Goal: Task Accomplishment & Management: Manage account settings

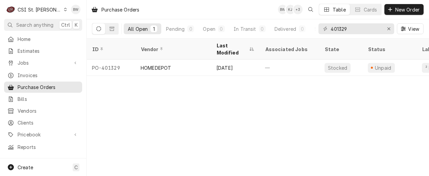
click at [156, 111] on div "Purchase Orders BW KJ + 3 Table Cards New Order All Open 1 Pending 0 Open 0 In …" at bounding box center [257, 88] width 342 height 176
click at [44, 22] on span "Search anything" at bounding box center [34, 24] width 37 height 7
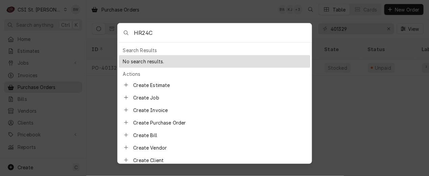
drag, startPoint x: 154, startPoint y: 35, endPoint x: 129, endPoint y: 34, distance: 25.0
click at [129, 34] on div "HR24C" at bounding box center [215, 32] width 194 height 19
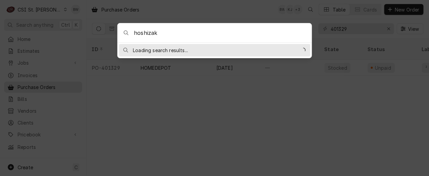
type input "hoshizaki"
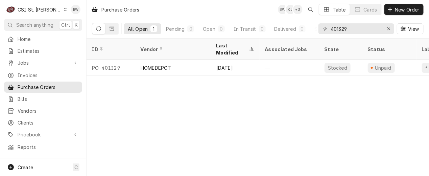
click at [195, 8] on body "C CSI St. Louis BW Search anything Ctrl K Home Estimates Jobs Jobs Job Series I…" at bounding box center [214, 88] width 429 height 176
drag, startPoint x: 351, startPoint y: 31, endPoint x: 312, endPoint y: 27, distance: 39.4
click at [315, 28] on div "All Open 1 Pending 0 Open 0 In Transit 0 Delivered 0 Stocked 1 401329 View" at bounding box center [257, 28] width 331 height 19
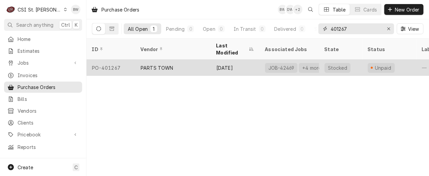
type input "401267"
click at [119, 59] on div "PO-401267" at bounding box center [110, 67] width 49 height 16
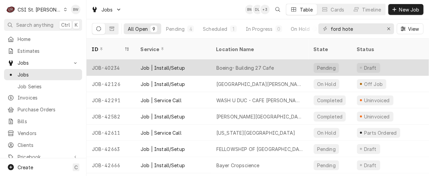
type input "ford hote"
click at [115, 59] on div "JOB-40234" at bounding box center [110, 67] width 49 height 16
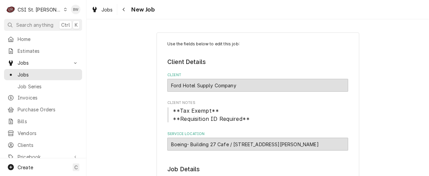
type textarea "x"
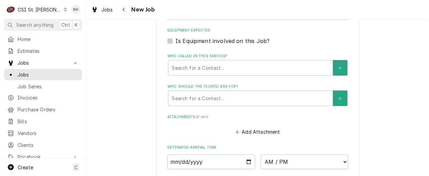
scroll to position [405, 0]
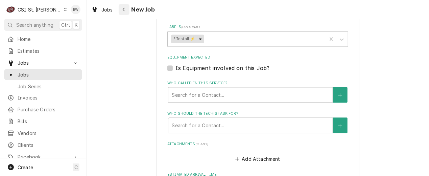
click at [126, 9] on div "Navigate back" at bounding box center [124, 9] width 7 height 7
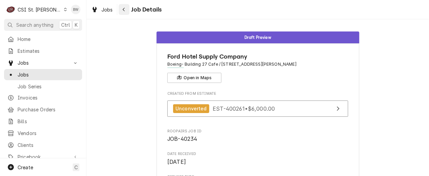
click at [124, 10] on icon "Navigate back" at bounding box center [123, 9] width 3 height 5
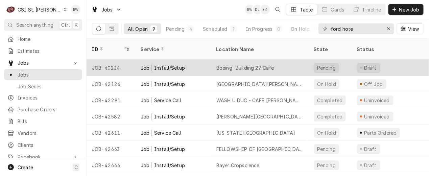
click at [121, 59] on div "JOB-40234" at bounding box center [110, 67] width 49 height 16
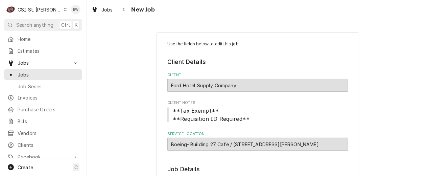
type textarea "x"
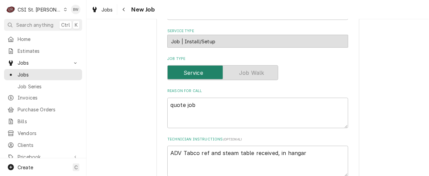
scroll to position [169, 0]
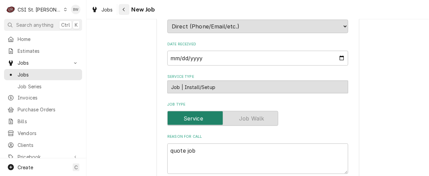
click at [123, 9] on icon "Navigate back" at bounding box center [123, 9] width 3 height 5
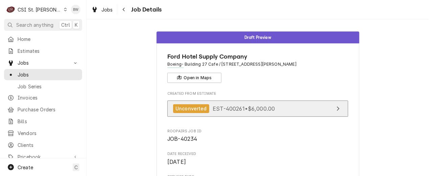
click at [234, 107] on span "EST-400261 • $6,000.00" at bounding box center [243, 108] width 62 height 7
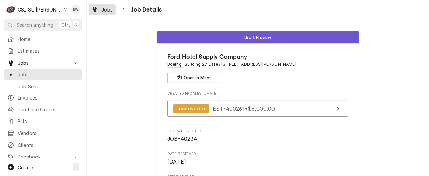
click at [109, 10] on span "Jobs" at bounding box center [106, 9] width 11 height 7
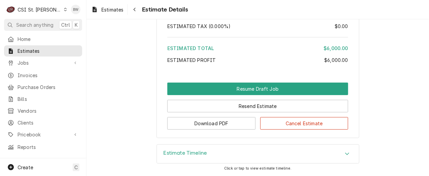
scroll to position [1446, 0]
click at [133, 9] on icon "Navigate back" at bounding box center [134, 9] width 3 height 5
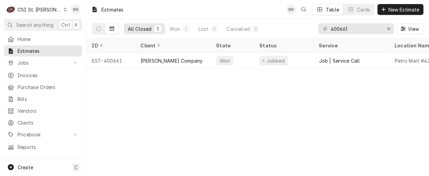
click at [152, 94] on div "Estimates BW Table Cards New Estimate All Closed 1 Won 1 Lost 0 Cancelled 0 400…" at bounding box center [257, 88] width 342 height 176
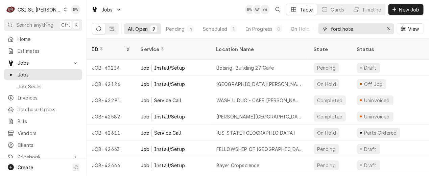
drag, startPoint x: 364, startPoint y: 29, endPoint x: 323, endPoint y: 28, distance: 41.2
click at [318, 29] on div "All Open 9 Pending 4 Scheduled 1 In Progress 0 On Hold 2 Completed 2 ford hote …" at bounding box center [257, 28] width 331 height 19
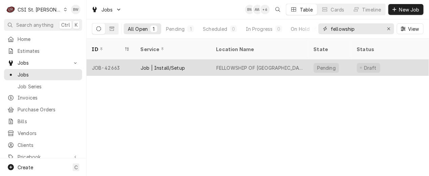
type input "fellowship"
click at [115, 59] on div "JOB-42663" at bounding box center [110, 67] width 49 height 16
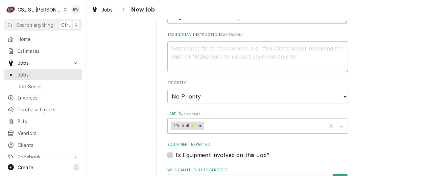
scroll to position [517, 0]
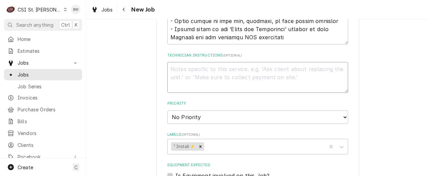
click at [169, 67] on textarea "Technician Instructions ( optional )" at bounding box center [257, 77] width 181 height 30
type textarea "x"
type textarea "Re"
type textarea "x"
type textarea "Rec"
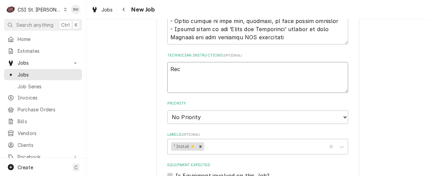
type textarea "x"
type textarea "Rec"
type textarea "x"
type textarea "Rec H"
type textarea "x"
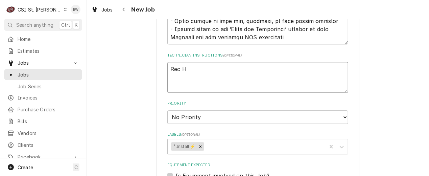
type textarea "Rec Ho"
type textarea "x"
type textarea "Rec Hosh"
type textarea "x"
type textarea "Rec Hoshi"
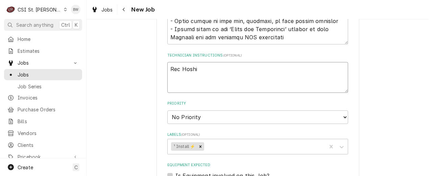
type textarea "x"
type textarea "Rec Hoshi"
type textarea "x"
type textarea "Rec Hoshi u"
type textarea "x"
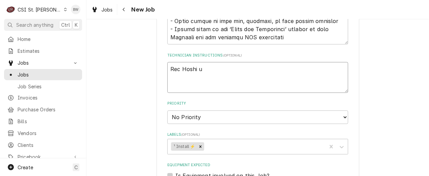
type textarea "Rec Hoshi un"
type textarea "x"
type textarea "Rec Hoshi und"
type textarea "x"
type textarea "Rec Hoshi unde"
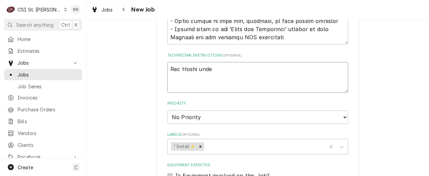
type textarea "x"
type textarea "Rec Hoshi under"
type textarea "x"
type textarea "Rec Hoshi underco"
type textarea "x"
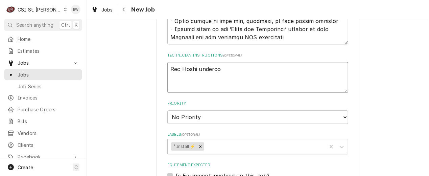
type textarea "Rec Hoshi undercou"
type textarea "x"
type textarea "Rec Hoshi undercoun"
type textarea "x"
type textarea "Rec Hoshi undercount"
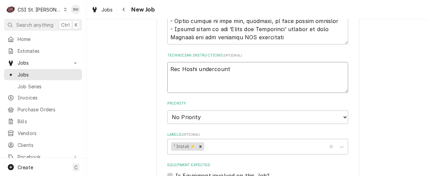
type textarea "x"
type textarea "Rec Hoshi undercounte"
type textarea "x"
type textarea "Rec Hoshi undercounter"
type textarea "x"
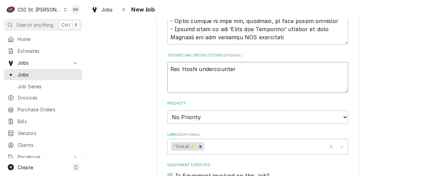
type textarea "Rec Hoshi undercounter"
type textarea "x"
type textarea "Rec Hoshi undercounter re"
type textarea "x"
type textarea "Rec Hoshi undercounter ref"
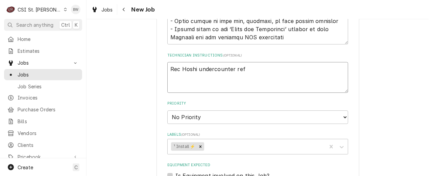
type textarea "x"
type textarea "Rec Hoshi undercounter refr"
type textarea "x"
type textarea "Rec Hoshi undercounter refri"
type textarea "x"
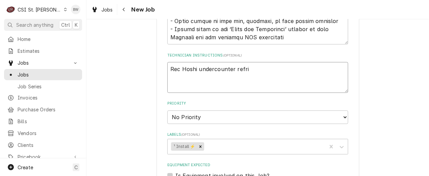
type textarea "Rec Hoshi undercounter refrig"
type textarea "x"
type textarea "Rec Hoshi undercounter refrige"
type textarea "x"
type textarea "Rec Hoshi undercounter refriger"
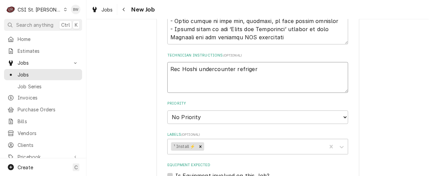
type textarea "x"
type textarea "Rec Hoshi undercounter refrigera"
type textarea "x"
type textarea "Rec Hoshi undercounter refrigerat"
type textarea "x"
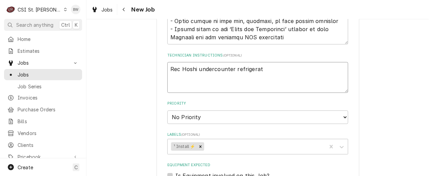
type textarea "Rec Hoshi undercounter refrigerato"
type textarea "x"
type textarea "Rec Hoshi undercounter refrigerator"
type textarea "x"
type textarea "Rec Hoshi undercounter refrigerator"
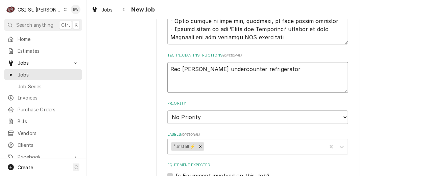
type textarea "x"
type textarea "Rec Hoshi undercounter refrigerator f"
type textarea "x"
type textarea "Rec Hoshi undercounter refrigerator fo"
type textarea "x"
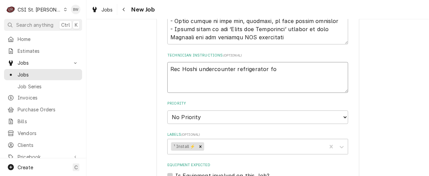
type textarea "Rec Hoshi undercounter refrigerator for"
type textarea "x"
type textarea "Rec Hoshi undercounter refrigerator for"
type textarea "x"
type textarea "Rec Hoshi undercounter refrigerator for F"
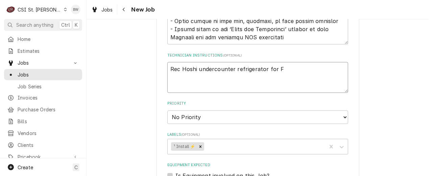
type textarea "x"
type textarea "Rec Hoshi undercounter refrigerator for Fe"
type textarea "x"
type textarea "Rec Hoshi undercounter refrigerator for Fel"
type textarea "x"
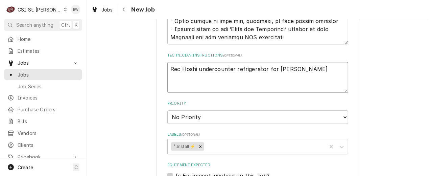
type textarea "Rec Hoshi undercounter refrigerator for Fell"
type textarea "x"
type textarea "Rec Hoshi undercounter refrigerator for Fello"
type textarea "x"
type textarea "Rec Hoshi undercounter refrigerator for Fellow"
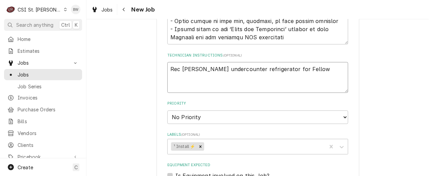
type textarea "x"
type textarea "Rec Hoshi undercounter refrigerator for Fellows"
type textarea "x"
type textarea "Rec Hoshi undercounter refrigerator for Fellowsh"
type textarea "x"
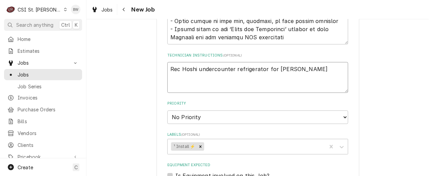
type textarea "Rec Hoshi undercounter refrigerator for Fellowshi"
type textarea "x"
type textarea "Rec Hoshi undercounter refrigerator for Fellowship"
type textarea "x"
type textarea "Rec Hoshi undercounter refrigerator for Fellowship"
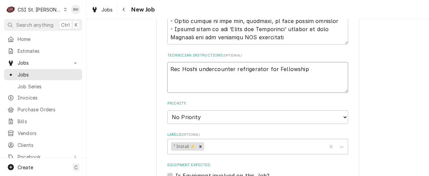
type textarea "x"
type textarea "Rec Hoshi undercounter refrigerator for Fellowship p"
type textarea "x"
type textarea "Rec Hoshi undercounter refrigerator for Fellowship pe"
type textarea "x"
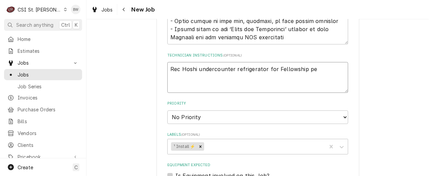
type textarea "Rec Hoshi undercounter refrigerator for Fellowship per"
type textarea "x"
type textarea "Rec Hoshi undercounter refrigerator for Fellowship per"
type textarea "x"
type textarea "Rec Hoshi undercounter refrigerator for Fellowship per A"
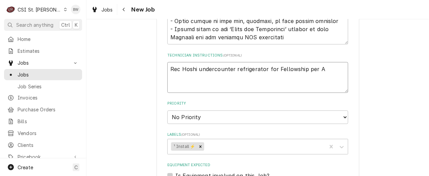
type textarea "x"
type textarea "Rec Hoshi undercounter refrigerator for Fellowship per An"
type textarea "x"
type textarea "Rec Hoshi undercounter refrigerator for Fellowship per And"
type textarea "x"
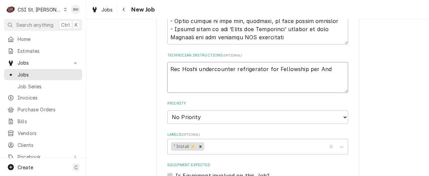
type textarea "Rec Hoshi undercounter refrigerator for Fellowship per Andr"
type textarea "x"
type textarea "Rec Hoshi undercounter refrigerator for Fellowship per Andre"
type textarea "x"
type textarea "Rec Hoshi undercounter refrigerator for Fellowship per Andrew"
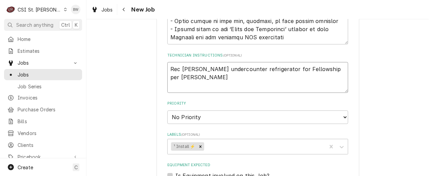
type textarea "x"
type textarea "Rec Hoshi undercounter refrigerator for Fellowship per Andrew w"
type textarea "x"
type textarea "Rec Hoshi undercounter refrigerator for Fellowship per Andrew wi"
type textarea "x"
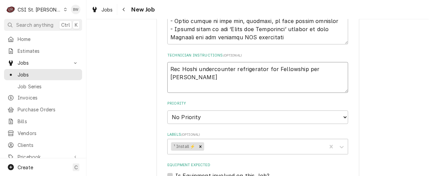
type textarea "Rec Hoshi undercounter refrigerator for Fellowship per Andrew wit"
type textarea "x"
type textarea "Rec Hoshi undercounter refrigerator for Fellowship per Andrew with"
type textarea "x"
type textarea "Rec Hoshi undercounter refrigerator for Fellowship per Andrew with"
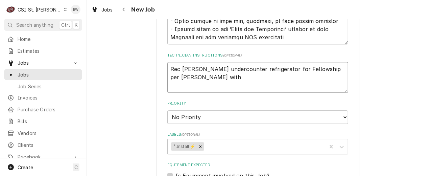
type textarea "x"
type textarea "Rec Hoshi undercounter refrigerator for Fellowship per Andrew with F"
type textarea "x"
type textarea "Rec Hoshi undercounter refrigerator for Fellowship per Andrew with Fo"
type textarea "x"
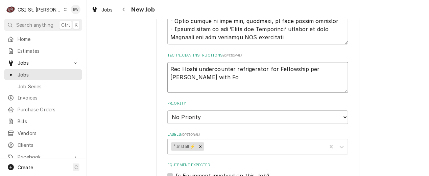
type textarea "Rec Hoshi undercounter refrigerator for Fellowship per Andrew with For"
type textarea "x"
type textarea "Rec Hoshi undercounter refrigerator for Fellowship per Andrew with Ford"
type textarea "x"
type textarea "Rec Hoshi undercounter refrigerator for Fellowship per Andrew with Ford."
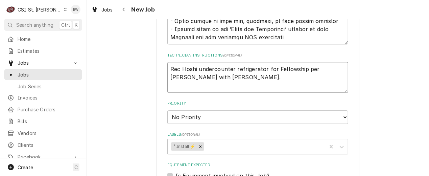
type textarea "x"
type textarea "Rec Hoshi undercounter refrigerator for Fellowship per Andrew with Ford."
type textarea "x"
type textarea "Rec Hoshi undercounter refrigerator for Fellowship per Andrew with Ford."
type textarea "x"
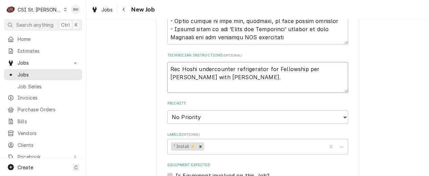
type textarea "Rec Hoshi undercounter refrigerator for Fellowship per Andrew with Ford. P"
type textarea "x"
type textarea "Rec Hoshi undercounter refrigerator for Fellowship per Andrew with Ford. Pu"
type textarea "x"
type textarea "Rec Hoshi undercounter refrigerator for Fellowship per Andrew with Ford. Put"
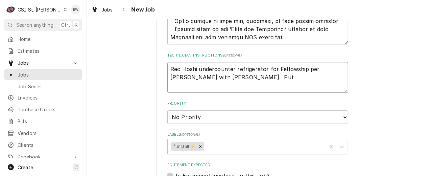
type textarea "x"
type textarea "Rec Hoshi undercounter refrigerator for Fellowship per Andrew with Ford. Put"
type textarea "x"
type textarea "Rec Hoshi undercounter refrigerator for Fellowship per Andrew with Ford. Put i"
type textarea "x"
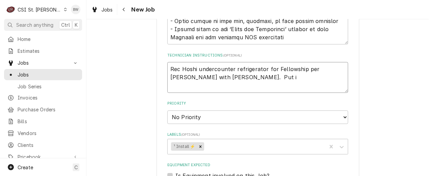
type textarea "Rec Hoshi undercounter refrigerator for Fellowship per Andrew with Ford. Put in"
type textarea "x"
type textarea "Rec Hoshi undercounter refrigerator for Fellowship per Andrew with Ford. Put in"
type textarea "x"
type textarea "Rec Hoshi undercounter refrigerator for Fellowship per Andrew with Ford. Put in…"
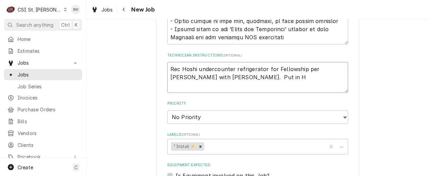
type textarea "x"
type textarea "Rec Hoshi undercounter refrigerator for Fellowship per Andrew with Ford. Put in…"
type textarea "x"
type textarea "Rec Hoshi undercounter refrigerator for Fellowship per Andrew with Ford. Put in…"
type textarea "x"
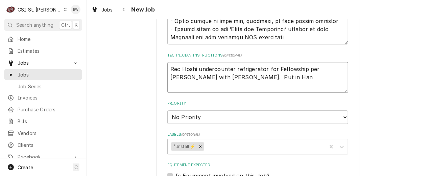
type textarea "Rec Hoshi undercounter refrigerator for Fellowship per Andrew with Ford. Put in…"
type textarea "x"
type textarea "Rec Hoshi undercounter refrigerator for Fellowship per Andrew with Ford. Put in…"
type textarea "x"
type textarea "Rec Hoshi undercounter refrigerator for Fellowship per Andrew with Ford. Put in…"
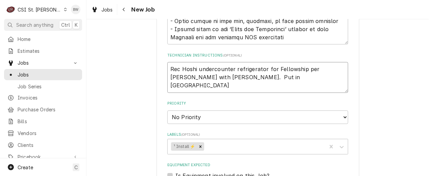
type textarea "x"
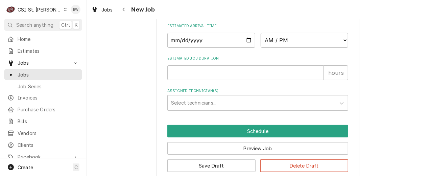
scroll to position [821, 0]
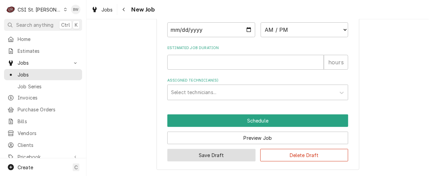
type textarea "Rec Hoshi undercounter refrigerator for Fellowship per Andrew with Ford. Put in…"
click at [207, 152] on button "Save Draft" at bounding box center [211, 155] width 88 height 12
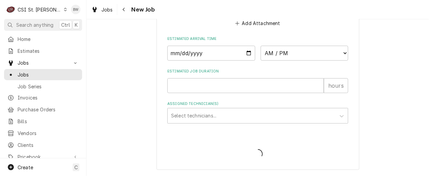
scroll to position [797, 0]
type textarea "x"
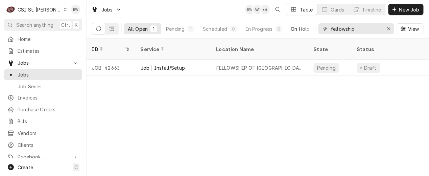
drag, startPoint x: 364, startPoint y: 29, endPoint x: 290, endPoint y: 29, distance: 74.3
click at [294, 29] on div "All Open 1 Pending 1 Scheduled 0 In Progress 0 On Hold 0 Completed 0 fellowship…" at bounding box center [257, 28] width 331 height 19
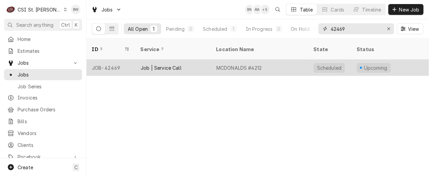
type input "42469"
click at [116, 59] on div "JOB-42469" at bounding box center [110, 67] width 49 height 16
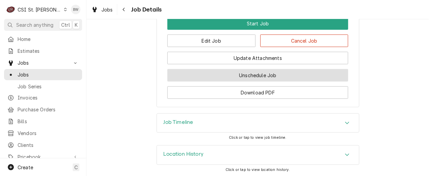
scroll to position [900, 0]
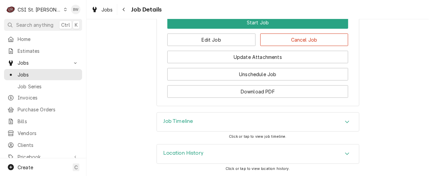
click at [180, 122] on h3 "Job Timeline" at bounding box center [178, 121] width 30 height 6
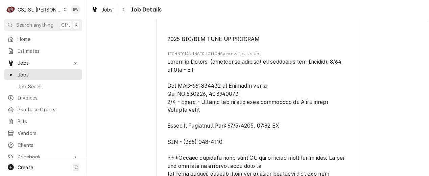
scroll to position [371, 0]
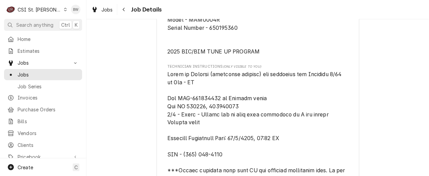
click at [126, 101] on div "Upcoming WELBILT BEVERAGE SYSTEMS MCDONALDS #4212 / 1110 Washington Square Cent…" at bounding box center [257, 148] width 342 height 986
click at [114, 59] on div "Upcoming WELBILT BEVERAGE SYSTEMS MCDONALDS #4212 / 1110 Washington Square Cent…" at bounding box center [257, 148] width 342 height 986
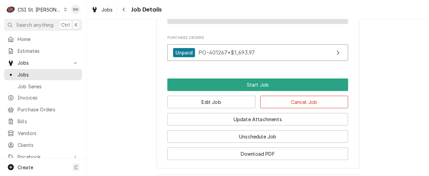
scroll to position [844, 0]
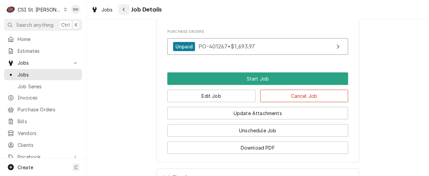
click at [123, 11] on icon "Navigate back" at bounding box center [123, 9] width 3 height 5
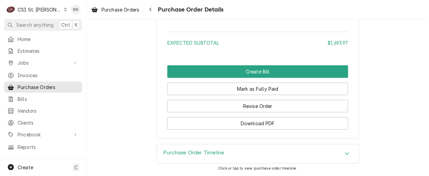
scroll to position [1940, 0]
click at [185, 148] on div "Purchase Order Timeline" at bounding box center [258, 153] width 202 height 19
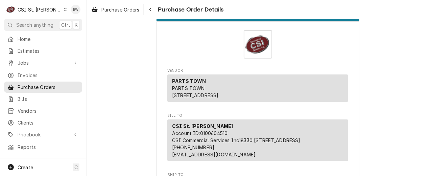
scroll to position [0, 0]
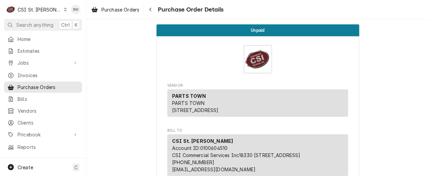
drag, startPoint x: 150, startPoint y: 10, endPoint x: 143, endPoint y: 49, distance: 39.2
click at [144, 43] on div "Purchase Orders Purchase Order Details Unpaid Vendor PARTS TOWN PARTS TOWN [STR…" at bounding box center [257, 88] width 342 height 176
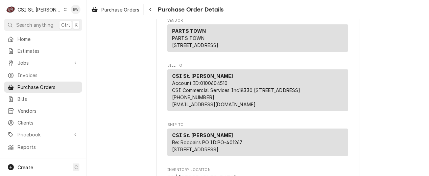
scroll to position [34, 0]
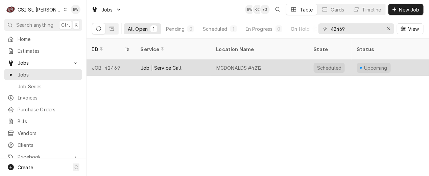
click at [117, 62] on div "JOB-42469" at bounding box center [110, 67] width 49 height 16
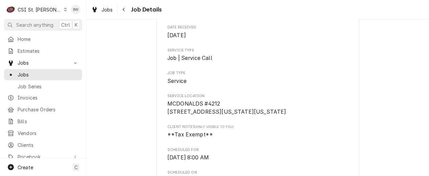
scroll to position [22, 0]
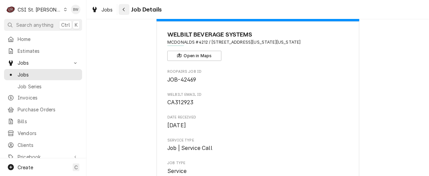
click at [126, 9] on div "Navigate back" at bounding box center [124, 9] width 7 height 7
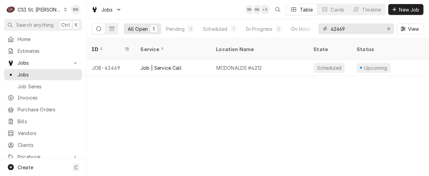
drag, startPoint x: 347, startPoint y: 29, endPoint x: 336, endPoint y: 31, distance: 10.9
click at [336, 31] on input "42469" at bounding box center [355, 28] width 51 height 11
drag, startPoint x: 349, startPoint y: 32, endPoint x: 319, endPoint y: 33, distance: 30.1
click at [319, 33] on div "42663" at bounding box center [356, 28] width 76 height 11
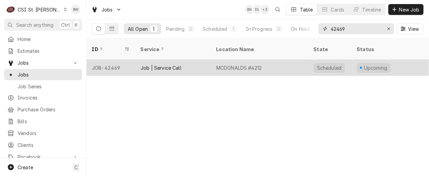
type input "42469"
click at [113, 59] on div "JOB-42469" at bounding box center [110, 67] width 49 height 16
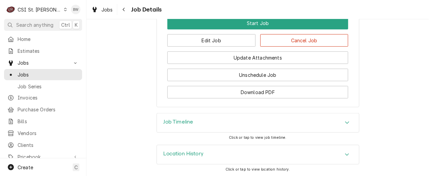
scroll to position [916, 0]
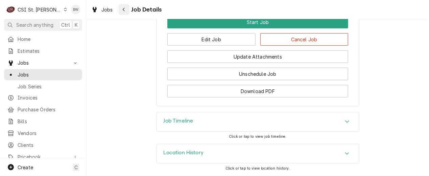
click at [123, 11] on icon "Navigate back" at bounding box center [123, 9] width 3 height 5
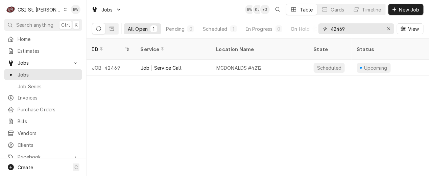
drag, startPoint x: 349, startPoint y: 30, endPoint x: 319, endPoint y: 28, distance: 30.1
click at [319, 28] on div "42469" at bounding box center [356, 28] width 76 height 11
type input "42466"
drag, startPoint x: 317, startPoint y: 27, endPoint x: 325, endPoint y: 26, distance: 8.1
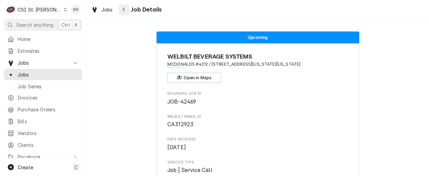
click at [127, 10] on button "Navigate back" at bounding box center [124, 9] width 11 height 11
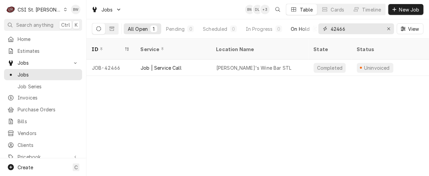
drag, startPoint x: 359, startPoint y: 30, endPoint x: 310, endPoint y: 29, distance: 49.7
click at [310, 29] on div "All Open 1 Pending 0 Scheduled 0 In Progress 0 On Hold 0 Completed 1 42466 View" at bounding box center [257, 28] width 331 height 19
type input "fellowship"
click at [215, 15] on div "Jobs BW DL + 3 Table Cards Timeline New Job" at bounding box center [257, 9] width 342 height 19
click at [130, 128] on div "ID Service Location Name State Status Labels Techs Date Received Client Locatio…" at bounding box center [257, 107] width 342 height 137
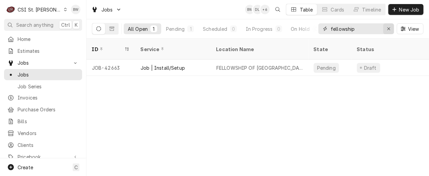
click at [390, 28] on div "Erase input" at bounding box center [388, 28] width 7 height 7
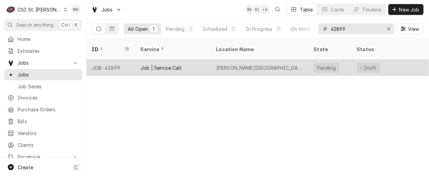
type input "42899"
click at [115, 59] on div "JOB-42899" at bounding box center [110, 67] width 49 height 16
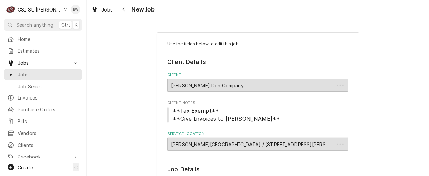
type textarea "x"
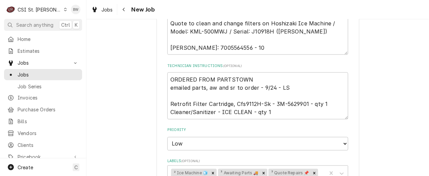
scroll to position [304, 0]
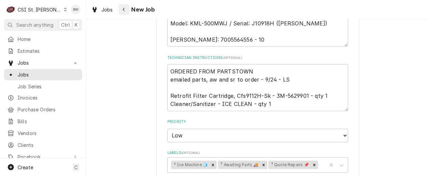
click at [123, 10] on icon "Navigate back" at bounding box center [123, 9] width 3 height 5
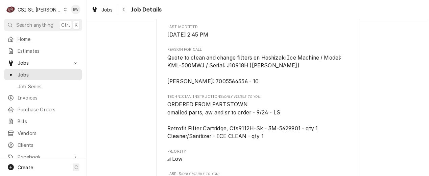
scroll to position [270, 0]
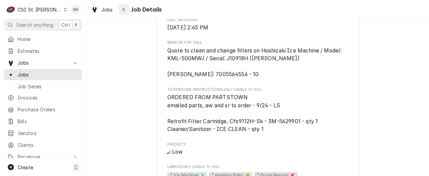
click at [125, 10] on div "Navigate back" at bounding box center [124, 9] width 7 height 7
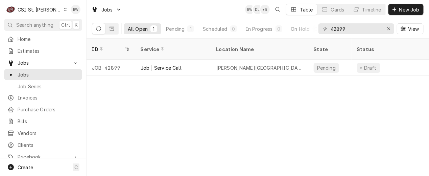
click at [147, 110] on div "ID Service Location Name State Status Labels Techs Date Received Client Locatio…" at bounding box center [257, 107] width 342 height 137
drag, startPoint x: 353, startPoint y: 30, endPoint x: 337, endPoint y: 31, distance: 15.6
click at [337, 31] on input "42899" at bounding box center [355, 28] width 51 height 11
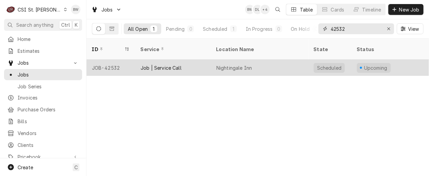
type input "42532"
click at [116, 60] on div "JOB-42532" at bounding box center [110, 67] width 49 height 16
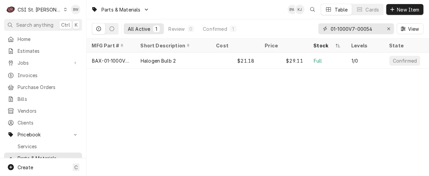
drag, startPoint x: 381, startPoint y: 30, endPoint x: 318, endPoint y: 29, distance: 63.2
click at [318, 29] on div "All Active 1 Review 0 Confirmed 1 01-1000V7-00054 View" at bounding box center [257, 28] width 331 height 19
drag, startPoint x: 375, startPoint y: 30, endPoint x: 331, endPoint y: 29, distance: 43.9
click at [331, 29] on input "00-087714-042-1" at bounding box center [355, 28] width 51 height 11
click at [122, 96] on div "Parts & Materials BW KJ Table Cards New Item All Active 1 Review 0 Confirmed 1 …" at bounding box center [257, 88] width 342 height 176
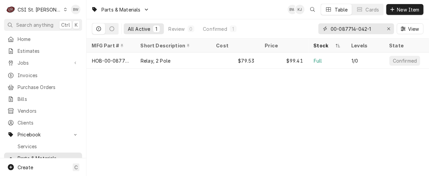
drag, startPoint x: 376, startPoint y: 27, endPoint x: 326, endPoint y: 25, distance: 50.7
click at [326, 25] on div "00-087714-042-1" at bounding box center [356, 28] width 76 height 11
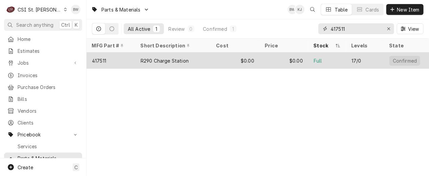
type input "417511"
click at [109, 59] on div "417511" at bounding box center [110, 60] width 49 height 16
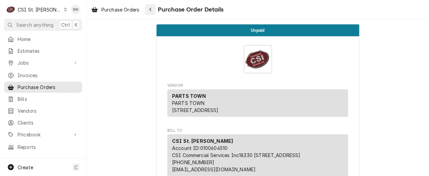
click at [152, 11] on icon "Navigate back" at bounding box center [150, 9] width 3 height 5
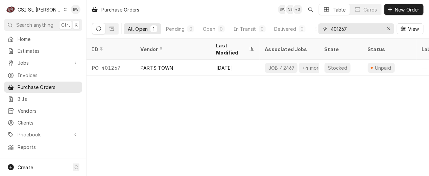
drag, startPoint x: 355, startPoint y: 31, endPoint x: 322, endPoint y: 28, distance: 33.6
click at [322, 28] on div "401267" at bounding box center [356, 28] width 76 height 11
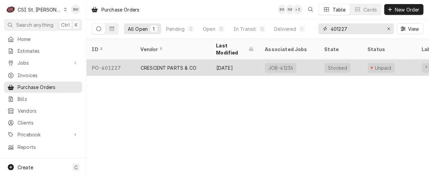
type input "401227"
click at [121, 59] on div "PO-401227" at bounding box center [110, 67] width 49 height 16
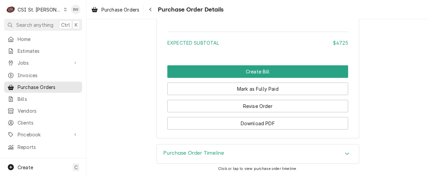
scroll to position [808, 0]
click at [153, 7] on div "Navigate back" at bounding box center [150, 9] width 7 height 7
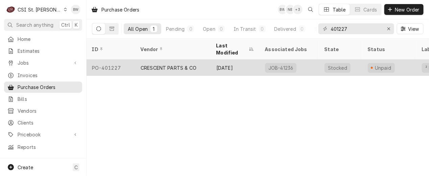
click at [121, 59] on div "PO-401227" at bounding box center [110, 67] width 49 height 16
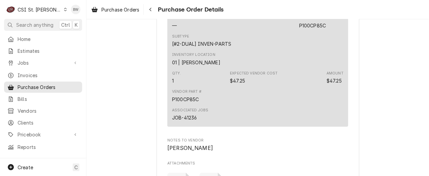
scroll to position [540, 0]
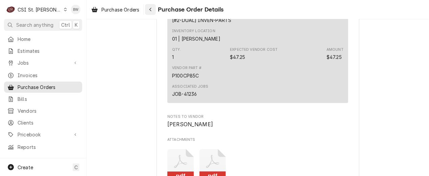
click at [151, 11] on icon "Navigate back" at bounding box center [150, 9] width 3 height 5
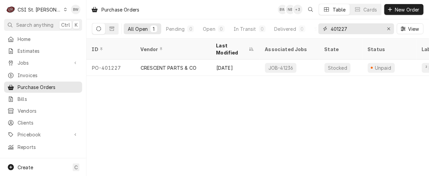
click at [349, 28] on input "401227" at bounding box center [355, 28] width 51 height 11
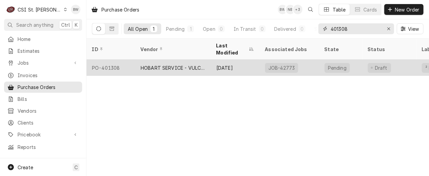
type input "401308"
click at [118, 59] on div "PO-401308" at bounding box center [110, 67] width 49 height 16
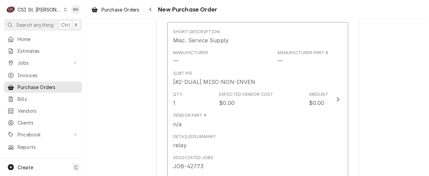
scroll to position [338, 0]
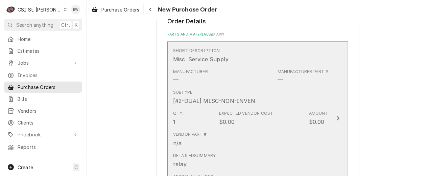
click at [234, 103] on div "[#2-DUAL] MISC-NON-INVEN" at bounding box center [214, 101] width 82 height 8
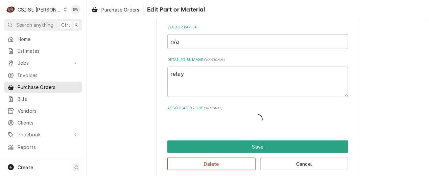
type textarea "x"
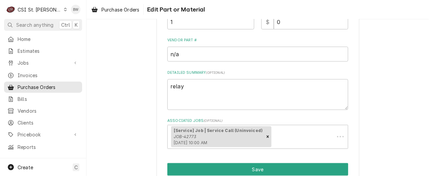
scroll to position [0, 0]
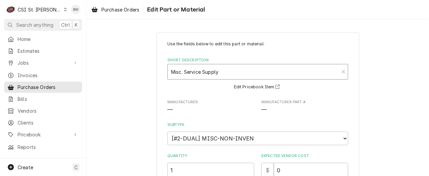
click at [171, 71] on input "Short Description" at bounding box center [171, 71] width 1 height 11
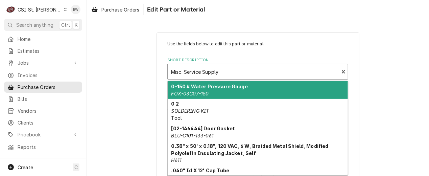
paste input "00-087714-042-1"
type input "00-087714-042-1"
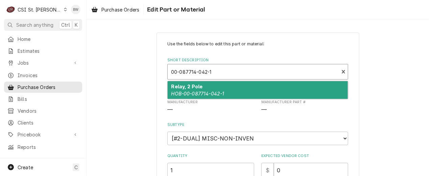
click at [179, 85] on strong "Relay, 2 Pole" at bounding box center [186, 86] width 31 height 6
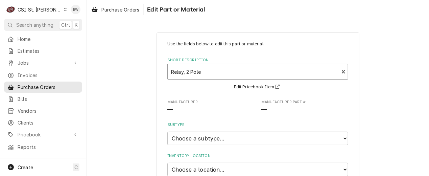
type textarea "x"
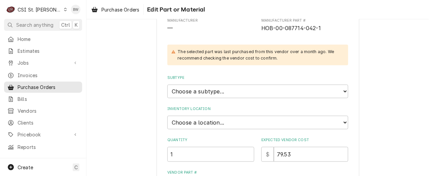
scroll to position [101, 0]
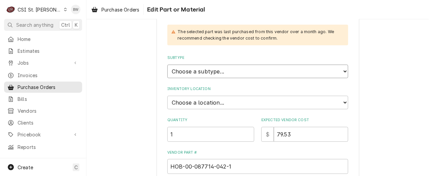
click at [183, 68] on select "Choose a subtype... [#2-DUAL] AFTERHRS-WH-CHG-2 [#2-DUAL] BEV-EQUIP [#2-DUAL] B…" at bounding box center [257, 72] width 181 height 14
select select "1"
click at [167, 65] on select "Choose a subtype... [#2-DUAL] AFTERHRS-WH-CHG-2 [#2-DUAL] BEV-EQUIP [#2-DUAL] B…" at bounding box center [257, 72] width 181 height 14
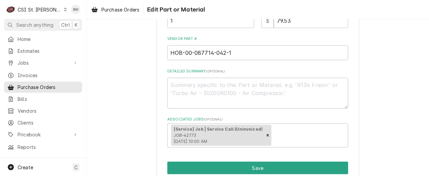
scroll to position [236, 0]
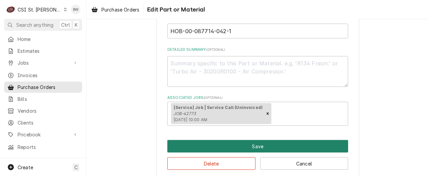
click at [239, 142] on button "Save" at bounding box center [257, 146] width 181 height 12
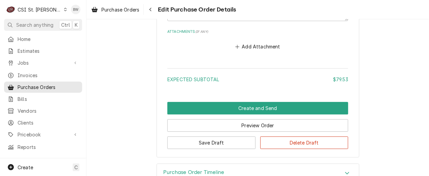
scroll to position [566, 0]
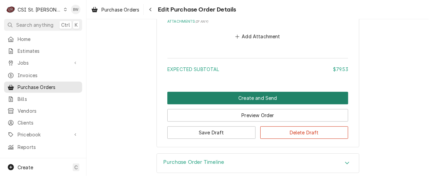
click at [217, 94] on button "Create and Send" at bounding box center [257, 98] width 181 height 12
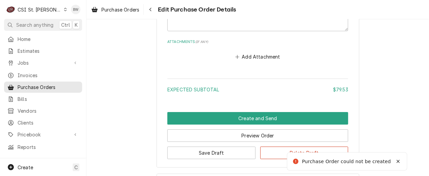
scroll to position [650, 0]
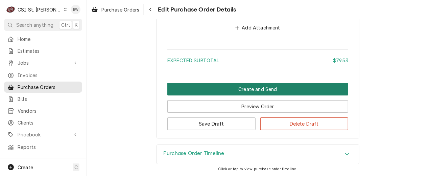
click at [237, 88] on button "Create and Send" at bounding box center [257, 89] width 181 height 12
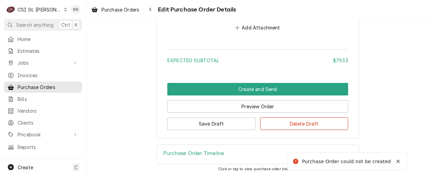
click at [399, 162] on icon "Notifications alt+T" at bounding box center [398, 161] width 5 height 5
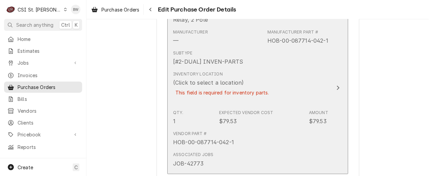
click at [222, 110] on div "Expected Vendor Cost" at bounding box center [246, 113] width 54 height 6
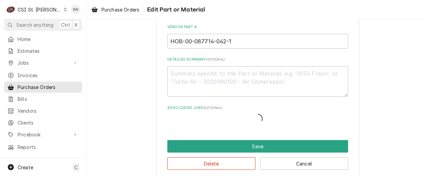
scroll to position [148, 0]
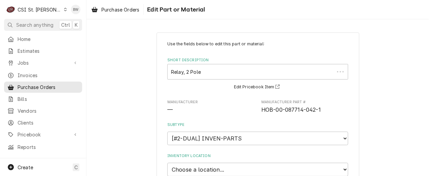
type textarea "x"
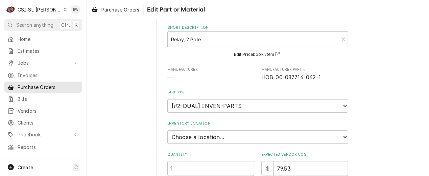
scroll to position [68, 0]
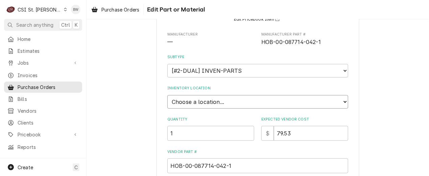
click at [192, 102] on select "Choose a location... 00 | STL WAREHOUSE 01 | CHUCK WAMBOLDT V#93 01 | COURTNEY …" at bounding box center [257, 102] width 181 height 14
select select "1418"
click at [167, 95] on select "Choose a location... 00 | STL WAREHOUSE 01 | CHUCK WAMBOLDT V#93 01 | COURTNEY …" at bounding box center [257, 102] width 181 height 14
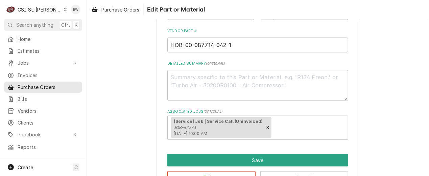
scroll to position [209, 0]
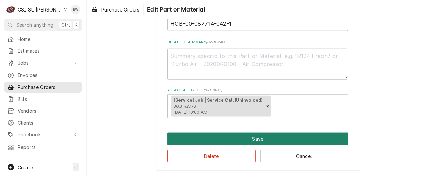
click at [201, 139] on button "Save" at bounding box center [257, 138] width 181 height 12
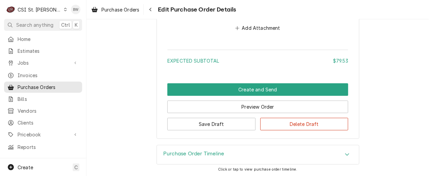
scroll to position [650, 0]
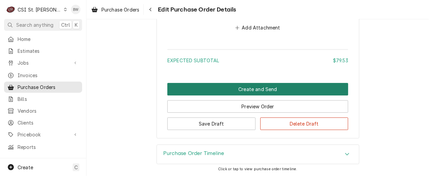
click at [218, 90] on button "Create and Send" at bounding box center [257, 89] width 181 height 12
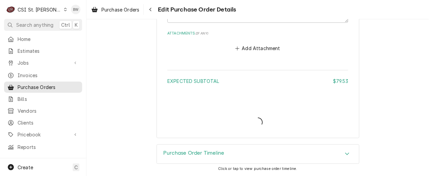
scroll to position [592, 0]
type textarea "x"
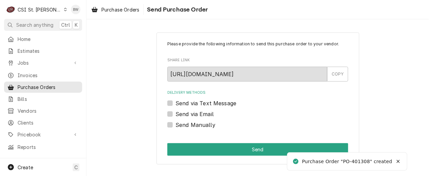
click at [189, 124] on label "Send Manually" at bounding box center [195, 125] width 40 height 8
click at [189, 124] on input "Send Manually" at bounding box center [265, 128] width 181 height 15
checkbox input "true"
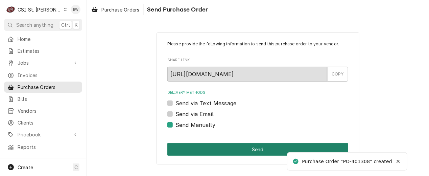
click at [224, 152] on button "Send" at bounding box center [257, 149] width 181 height 12
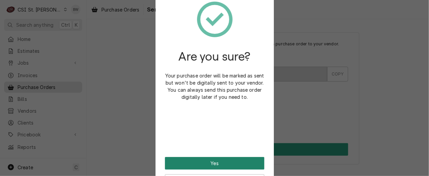
click at [203, 162] on button "Yes" at bounding box center [214, 163] width 99 height 12
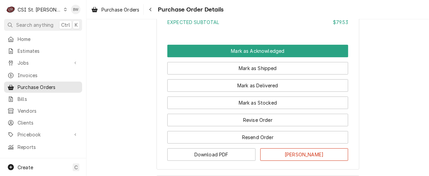
scroll to position [642, 0]
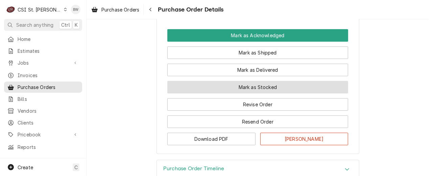
click at [222, 93] on button "Mark as Stocked" at bounding box center [257, 87] width 181 height 12
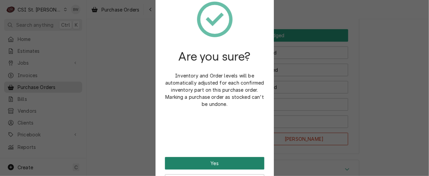
click at [201, 163] on button "Yes" at bounding box center [214, 163] width 99 height 12
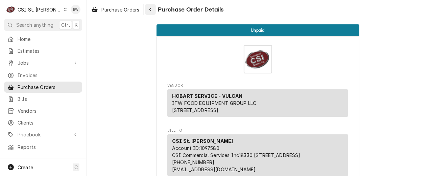
click at [148, 10] on div "Navigate back" at bounding box center [150, 9] width 7 height 7
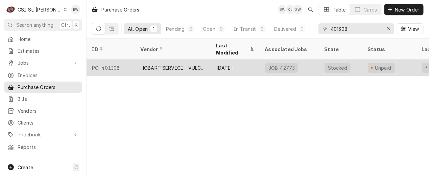
click at [111, 60] on div "PO-401308" at bounding box center [110, 67] width 49 height 16
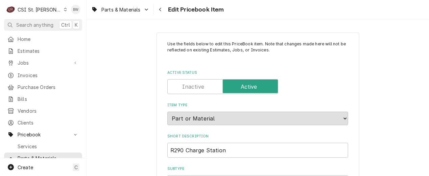
type textarea "x"
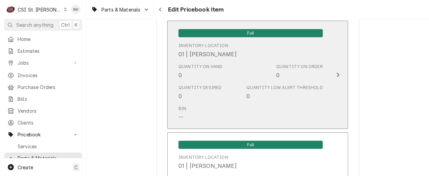
click at [212, 72] on div "Quantity on Hand 0" at bounding box center [200, 72] width 44 height 16
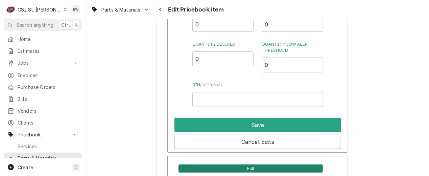
scroll to position [811, 0]
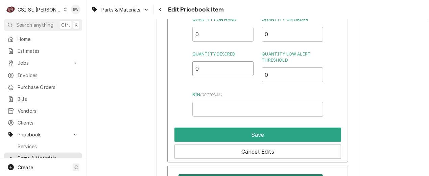
drag, startPoint x: 208, startPoint y: 64, endPoint x: 182, endPoint y: 64, distance: 25.7
click at [182, 64] on div "Inventory Location 01 | COURTNEY WILLIFORD Quantity on Hand 0 Quantity on Order…" at bounding box center [257, 75] width 181 height 176
type input "1"
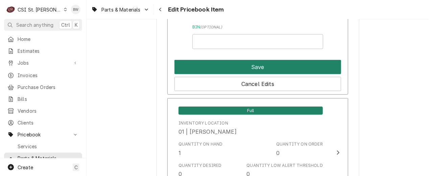
click at [229, 61] on button "Save" at bounding box center [257, 67] width 167 height 14
type textarea "x"
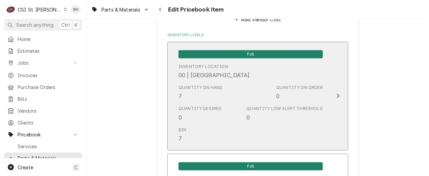
scroll to position [540, 0]
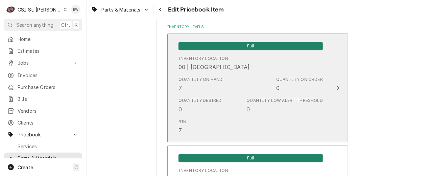
click at [233, 97] on div "Quantity Desired 0 Quantity Low Alert Threshold 0" at bounding box center [250, 105] width 144 height 21
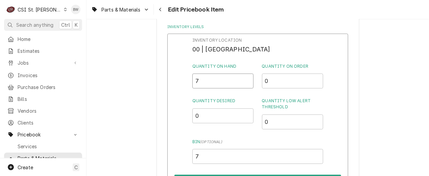
drag, startPoint x: 205, startPoint y: 81, endPoint x: 183, endPoint y: 81, distance: 22.3
click at [183, 81] on div "Inventory Location 00 | STL WAREHOUSE Quantity on Hand 7 Quantity on Order 0 Qu…" at bounding box center [257, 121] width 181 height 176
type input "6"
click at [181, 90] on div "Inventory Location 00 | STL WAREHOUSE Quantity on Hand 6 Quantity on Order 0 Qu…" at bounding box center [257, 121] width 181 height 176
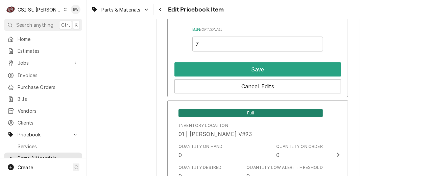
scroll to position [676, 0]
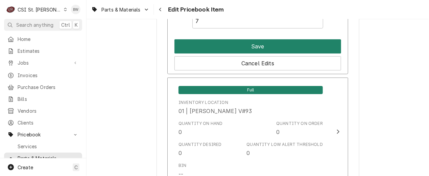
click at [227, 49] on button "Save" at bounding box center [257, 46] width 167 height 14
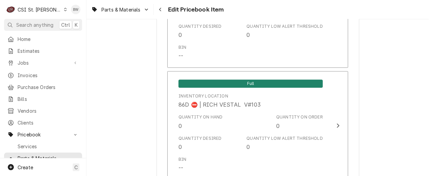
scroll to position [5799, 0]
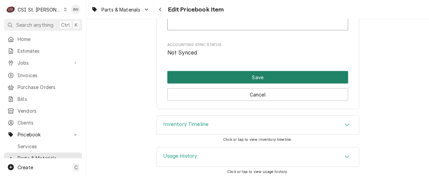
click at [224, 71] on button "Save" at bounding box center [257, 77] width 181 height 12
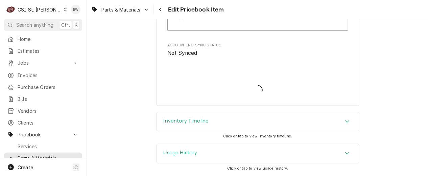
scroll to position [5795, 0]
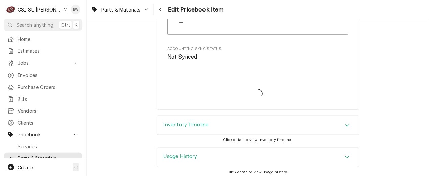
type textarea "x"
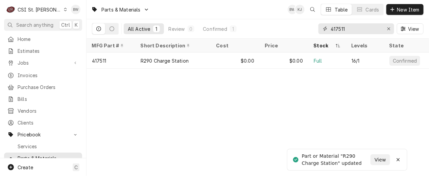
drag, startPoint x: 354, startPoint y: 31, endPoint x: 315, endPoint y: 29, distance: 38.9
click at [315, 29] on div "All Active 1 Review 0 Confirmed 1 417511 View" at bounding box center [257, 28] width 331 height 19
type input "r"
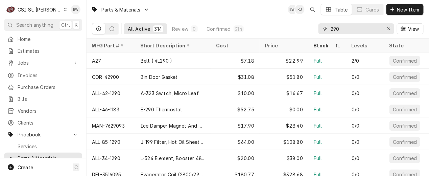
click at [331, 30] on input "290" at bounding box center [355, 28] width 51 height 11
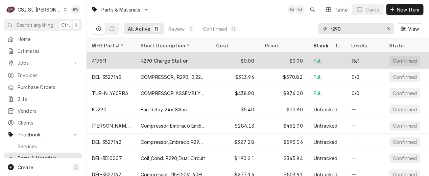
type input "r290"
click at [130, 57] on div "417511" at bounding box center [110, 60] width 49 height 16
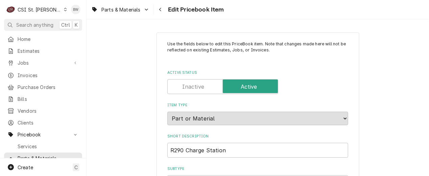
type textarea "x"
click at [163, 8] on div "Navigate back" at bounding box center [160, 9] width 7 height 7
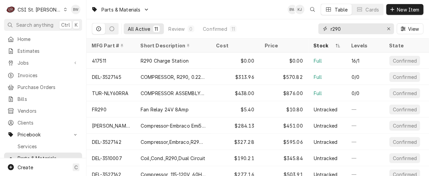
click at [333, 30] on input "r290" at bounding box center [355, 28] width 51 height 11
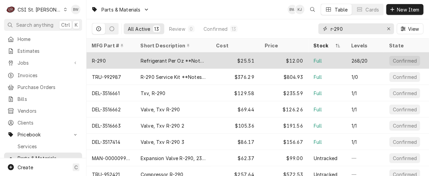
type input "r-290"
click at [151, 59] on div "Refrigerant Per Oz **Notes**" at bounding box center [173, 60] width 65 height 7
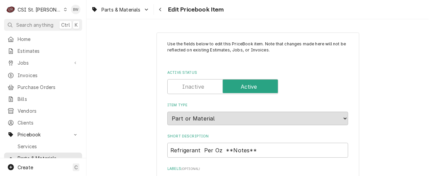
type textarea "x"
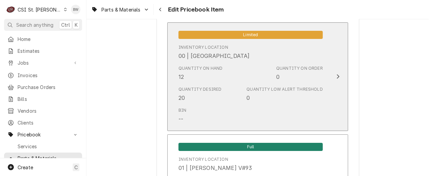
click at [218, 76] on div "Quantity on Hand 12" at bounding box center [200, 73] width 44 height 16
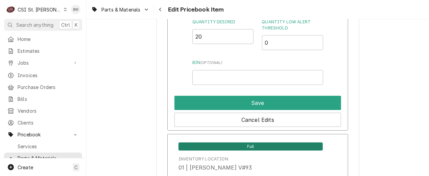
scroll to position [709, 0]
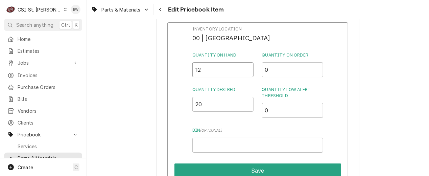
drag, startPoint x: 204, startPoint y: 69, endPoint x: 193, endPoint y: 69, distance: 10.8
click at [193, 69] on input "12" at bounding box center [222, 69] width 61 height 15
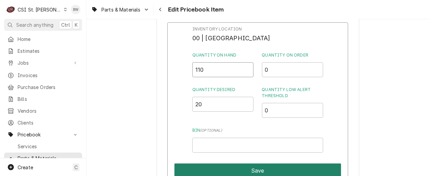
type input "110"
click at [242, 167] on button "Save" at bounding box center [257, 170] width 167 height 14
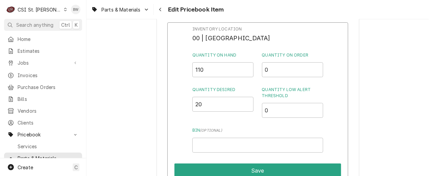
type textarea "x"
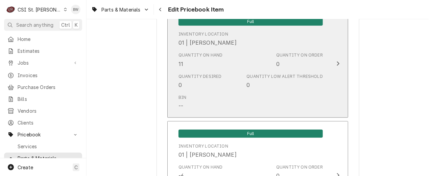
click at [224, 93] on div "Bin --" at bounding box center [250, 102] width 144 height 21
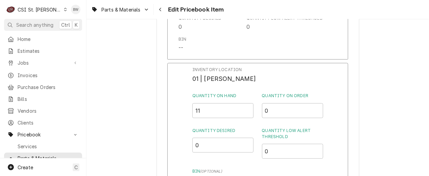
scroll to position [878, 0]
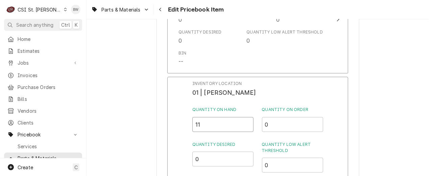
drag, startPoint x: 210, startPoint y: 120, endPoint x: 180, endPoint y: 122, distance: 29.4
click at [180, 122] on div "Inventory Location 01 | COURTNEY WILLIFORD Quantity on Hand 11 Quantity on Orde…" at bounding box center [257, 165] width 181 height 176
type input "21"
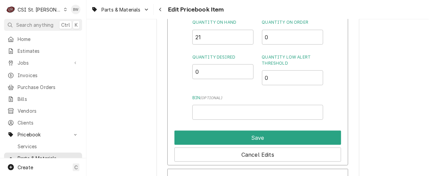
scroll to position [980, 0]
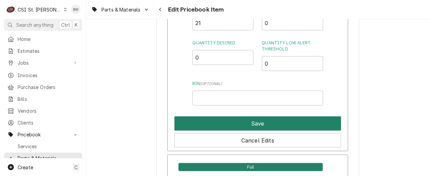
click at [216, 126] on button "Save" at bounding box center [257, 123] width 167 height 14
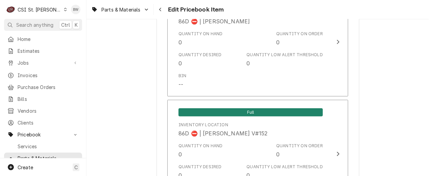
scroll to position [5957, 0]
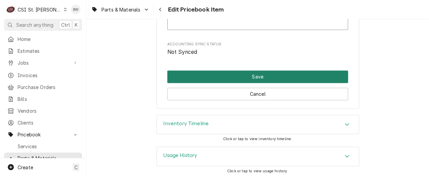
click at [244, 77] on button "Save" at bounding box center [257, 77] width 181 height 12
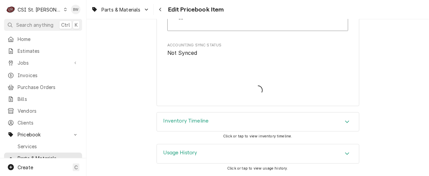
scroll to position [5953, 0]
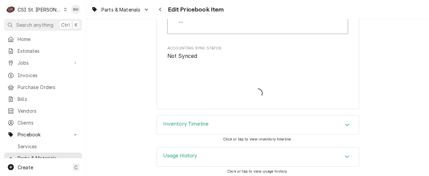
type textarea "x"
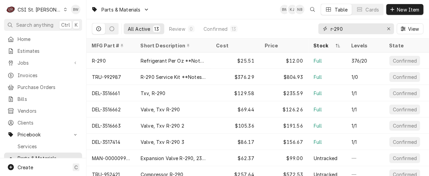
drag, startPoint x: 355, startPoint y: 30, endPoint x: 318, endPoint y: 28, distance: 37.5
click at [318, 28] on div "All Active 13 Review 0 Confirmed 13 r-290 View" at bounding box center [257, 28] width 331 height 19
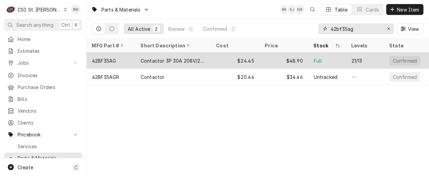
type input "42bf35ag"
click at [123, 60] on div "42BF35AG" at bounding box center [110, 60] width 49 height 16
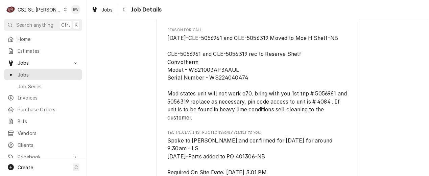
scroll to position [338, 0]
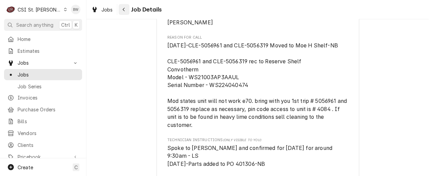
click at [124, 10] on icon "Navigate back" at bounding box center [124, 10] width 2 height 4
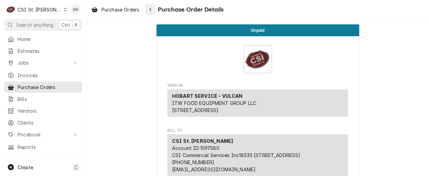
click at [150, 11] on icon "Navigate back" at bounding box center [150, 9] width 3 height 5
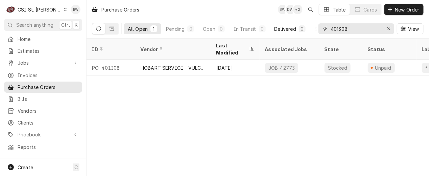
drag, startPoint x: 356, startPoint y: 28, endPoint x: 305, endPoint y: 29, distance: 50.7
click at [307, 29] on div "All Open 1 Pending 0 Open 0 In Transit 0 Delivered 0 Stocked 1 401308 View" at bounding box center [257, 28] width 331 height 19
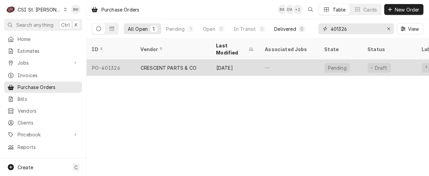
type input "401326"
click at [173, 64] on div "CRESCENT PARTS & CO" at bounding box center [169, 67] width 56 height 7
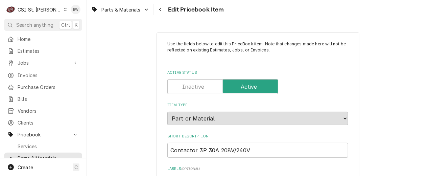
type textarea "x"
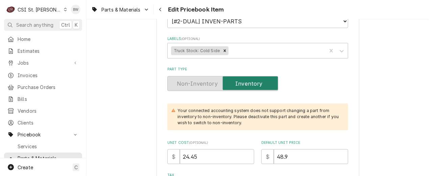
scroll to position [169, 0]
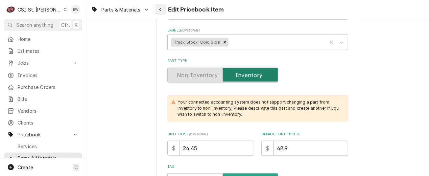
click at [159, 10] on icon "Navigate back" at bounding box center [160, 9] width 3 height 5
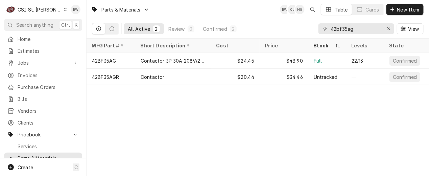
click at [142, 137] on div "Parts & Materials BW KJ NB Table Cards New Item All Active 2 Review 0 Confirmed…" at bounding box center [257, 88] width 342 height 176
drag, startPoint x: 364, startPoint y: 30, endPoint x: 319, endPoint y: 32, distance: 46.0
click at [319, 32] on div "42bf35ag" at bounding box center [356, 28] width 76 height 11
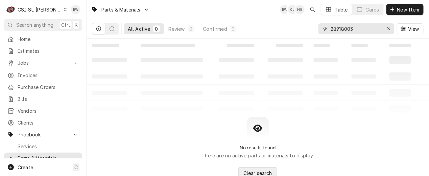
type input "28918003"
drag, startPoint x: 363, startPoint y: 30, endPoint x: 325, endPoint y: 29, distance: 38.2
click at [325, 29] on div "28918003" at bounding box center [356, 28] width 76 height 11
click at [205, 108] on table "‌ ‌ ‌ ‌ ‌ ‌ ‌ ‌ ‌ ‌ ‌ ‌ ‌ ‌ ‌ ‌ ‌ ‌ ‌ ‌ ‌ ‌ ‌ ‌ ‌ ‌ ‌ ‌ ‌ ‌ ‌ ‌ ‌ ‌ ‌ ‌ ‌ ‌ ‌ ‌…" at bounding box center [257, 78] width 342 height 78
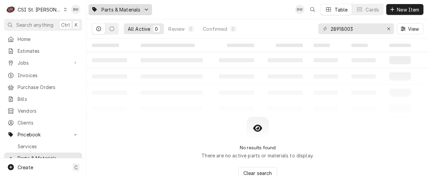
click at [145, 11] on div "Dynamic Content Wrapper" at bounding box center [146, 9] width 5 height 5
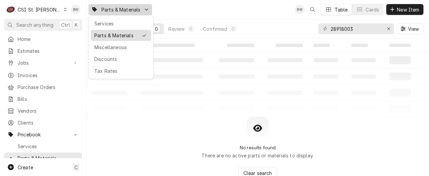
click at [111, 33] on div "Parts & Materials" at bounding box center [116, 35] width 44 height 7
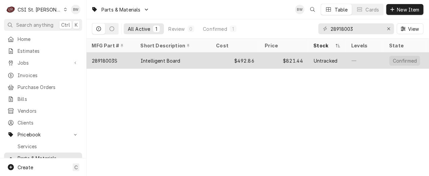
click at [116, 57] on div "28918003S" at bounding box center [104, 60] width 25 height 7
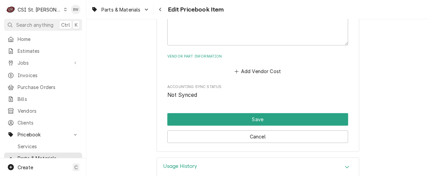
scroll to position [439, 0]
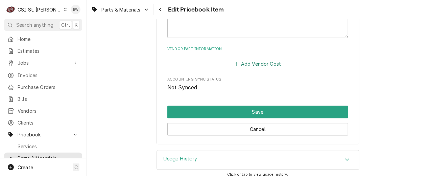
click at [255, 65] on button "Add Vendor Cost" at bounding box center [257, 63] width 49 height 9
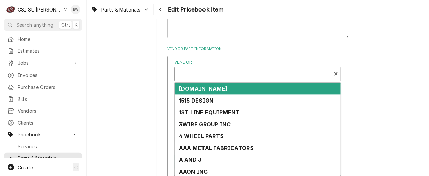
type textarea "x"
click at [199, 74] on div "Vendor" at bounding box center [253, 76] width 150 height 16
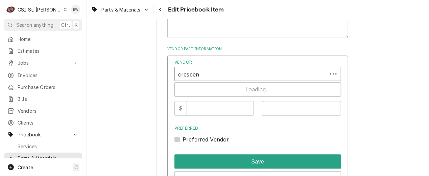
type input "crescent"
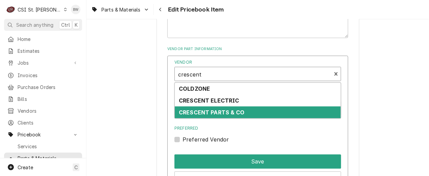
click at [207, 107] on div "CRESCENT PARTS & CO" at bounding box center [258, 112] width 166 height 12
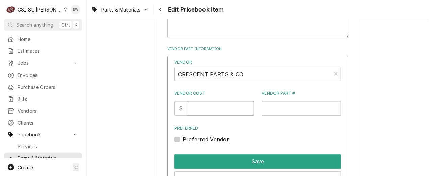
click at [205, 105] on input "Vendor Cost" at bounding box center [220, 108] width 67 height 15
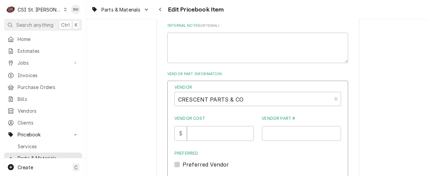
scroll to position [439, 0]
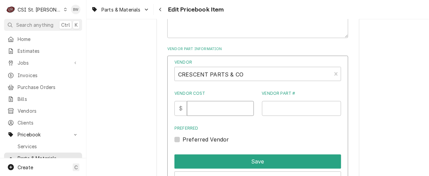
click at [213, 109] on input "Vendor Cost" at bounding box center [220, 108] width 67 height 15
type input "492.86"
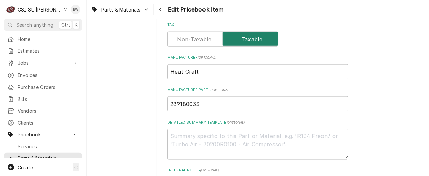
scroll to position [236, 0]
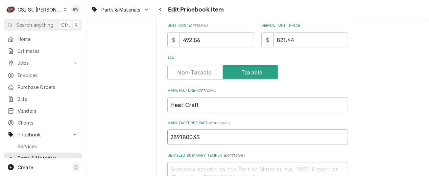
drag, startPoint x: 201, startPoint y: 139, endPoint x: 161, endPoint y: 136, distance: 39.6
click at [161, 136] on div "Use the fields below to edit this PriceBook item. Note that changes made here w…" at bounding box center [257, 133] width 203 height 674
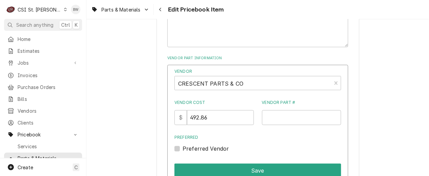
scroll to position [439, 0]
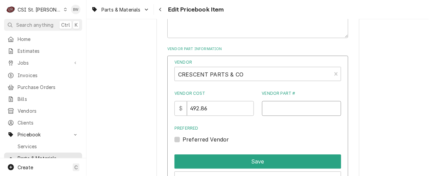
click at [265, 105] on input "Vendor Part #" at bounding box center [301, 108] width 79 height 15
paste input "28918003S"
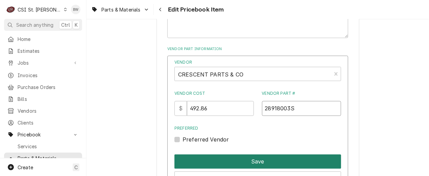
type input "28918003S"
click at [246, 157] on button "Save" at bounding box center [257, 161] width 167 height 14
type textarea "x"
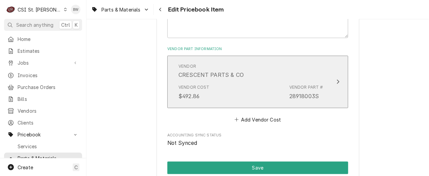
scroll to position [372, 0]
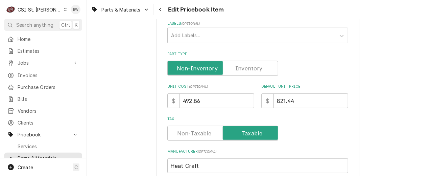
scroll to position [169, 0]
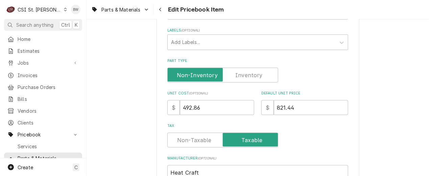
click at [127, 89] on div "Use the fields below to edit this PriceBook item. Note that changes made here w…" at bounding box center [257, 166] width 342 height 618
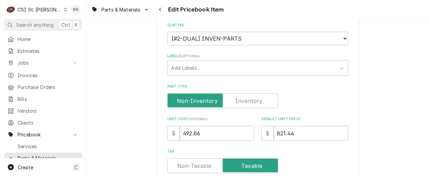
scroll to position [135, 0]
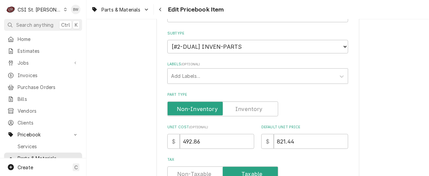
click at [247, 110] on label "Part Type" at bounding box center [222, 108] width 111 height 15
click at [247, 110] on input "Part Type" at bounding box center [222, 108] width 105 height 15
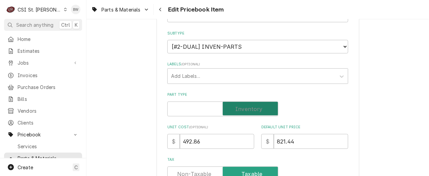
checkbox input "true"
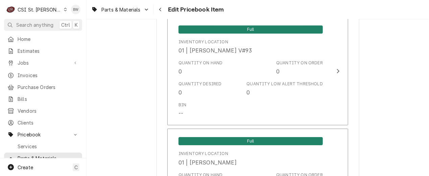
scroll to position [5806, 0]
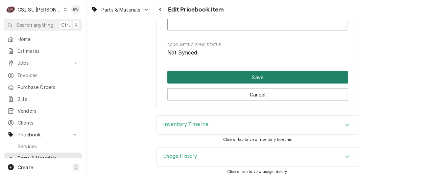
click at [253, 76] on button "Save" at bounding box center [257, 77] width 181 height 12
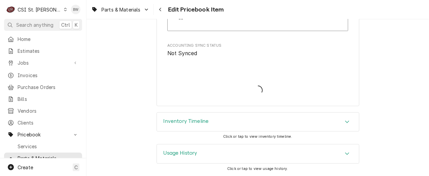
scroll to position [5802, 0]
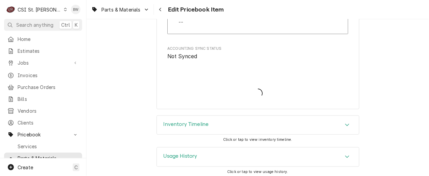
type textarea "x"
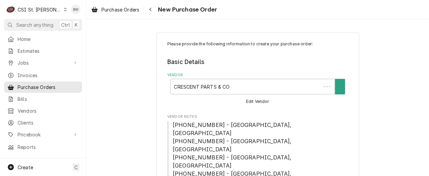
type textarea "x"
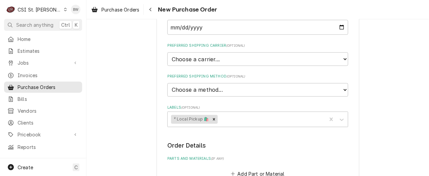
scroll to position [318, 0]
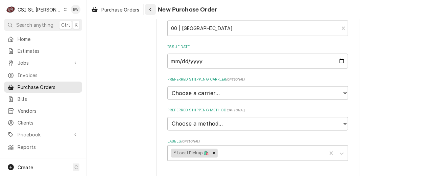
click at [150, 11] on icon "Navigate back" at bounding box center [150, 9] width 3 height 5
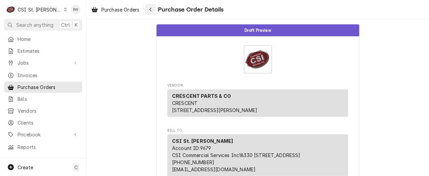
click at [151, 13] on button "Navigate back" at bounding box center [150, 9] width 11 height 11
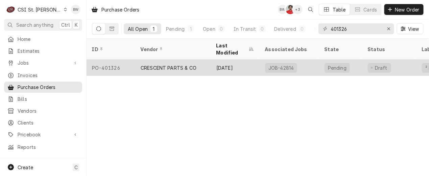
click at [123, 59] on div "PO-401326" at bounding box center [110, 67] width 49 height 16
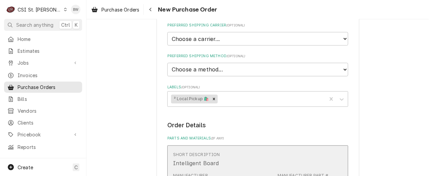
scroll to position [405, 0]
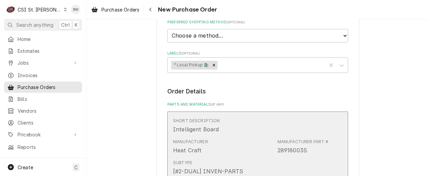
click at [259, 157] on div "Subtype [#2-DUAL] INVEN-PARTS" at bounding box center [250, 167] width 155 height 21
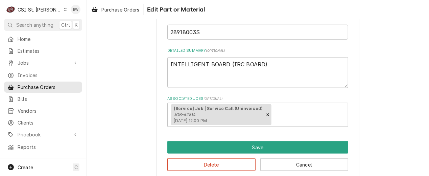
scroll to position [179, 0]
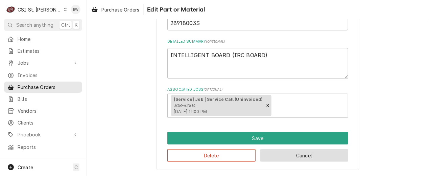
click at [283, 153] on button "Cancel" at bounding box center [304, 155] width 88 height 12
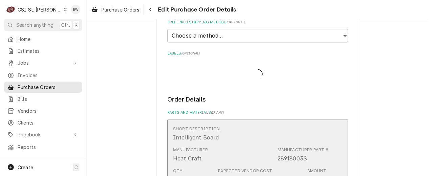
scroll to position [397, 0]
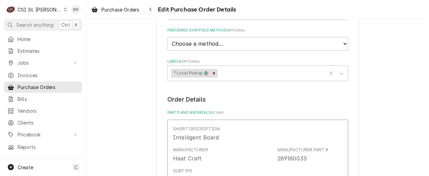
type textarea "x"
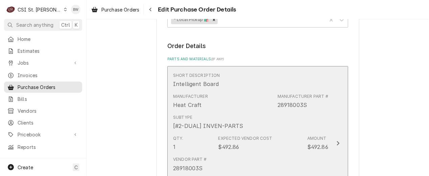
scroll to position [465, 0]
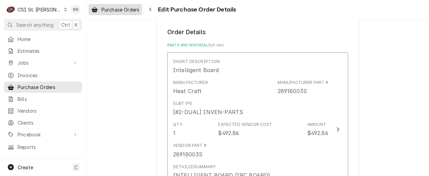
click at [130, 9] on span "Purchase Orders" at bounding box center [120, 9] width 38 height 7
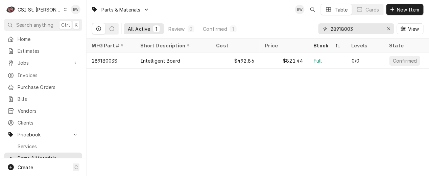
drag, startPoint x: 366, startPoint y: 30, endPoint x: 319, endPoint y: 30, distance: 47.3
click at [319, 30] on div "28918003" at bounding box center [356, 28] width 76 height 11
paste input "[PHONE_NUMBER]"
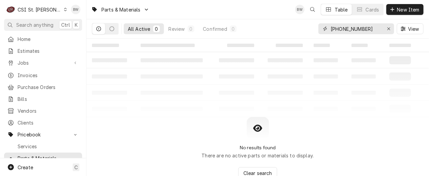
type input "[PHONE_NUMBER]"
click at [135, 121] on div "No results found There are no active parts or materials to display. Clear search" at bounding box center [257, 148] width 342 height 62
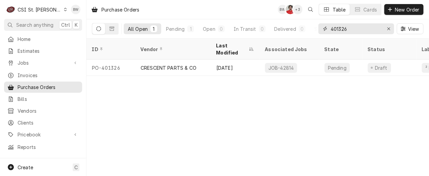
click at [355, 31] on input "401326" at bounding box center [355, 28] width 51 height 11
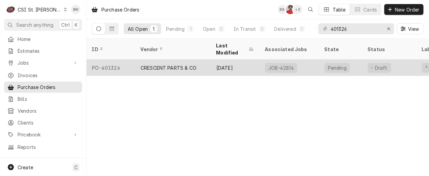
click at [107, 59] on div "PO-401326" at bounding box center [110, 67] width 49 height 16
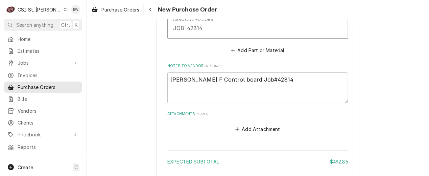
scroll to position [665, 0]
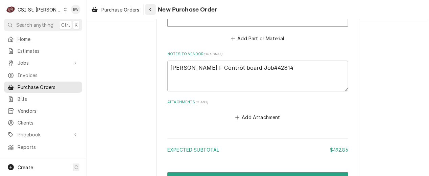
click at [151, 9] on icon "Navigate back" at bounding box center [150, 9] width 3 height 5
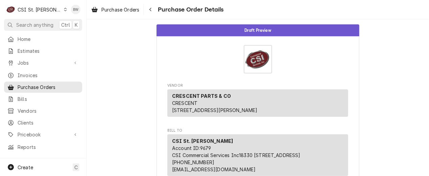
click at [148, 10] on div "Navigate back" at bounding box center [150, 9] width 7 height 7
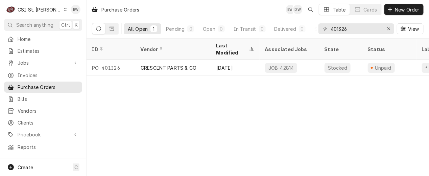
click at [136, 99] on div "Purchase Orders BW DW Table Cards New Order All Open 1 Pending 0 Open 0 In Tran…" at bounding box center [257, 88] width 342 height 176
